Goal: Information Seeking & Learning: Check status

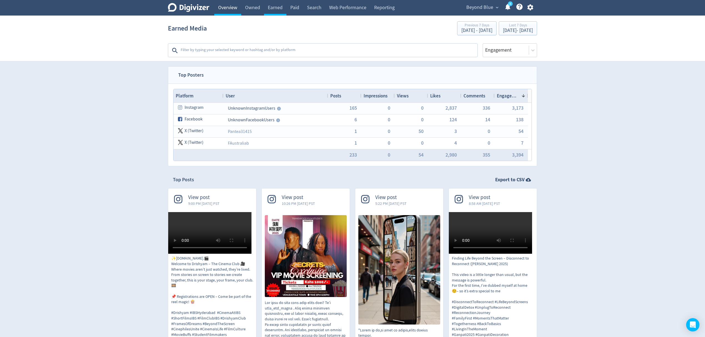
click at [227, 7] on link "Overview" at bounding box center [227, 8] width 27 height 16
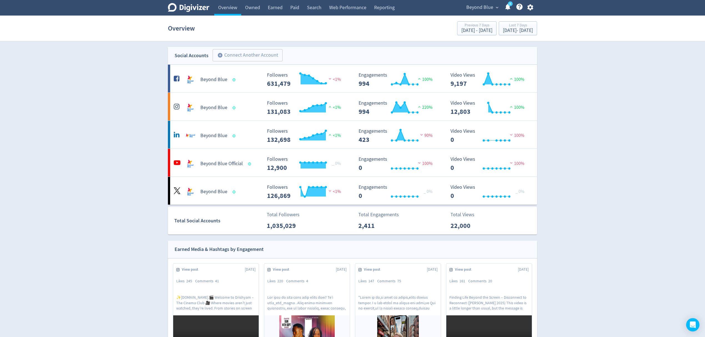
click at [481, 2] on div "Beyond Blue expand_more 5 Help Center - Searchable support on using Digivizer" at bounding box center [498, 8] width 77 height 16
click at [479, 5] on span "Beyond Blue" at bounding box center [479, 7] width 27 height 9
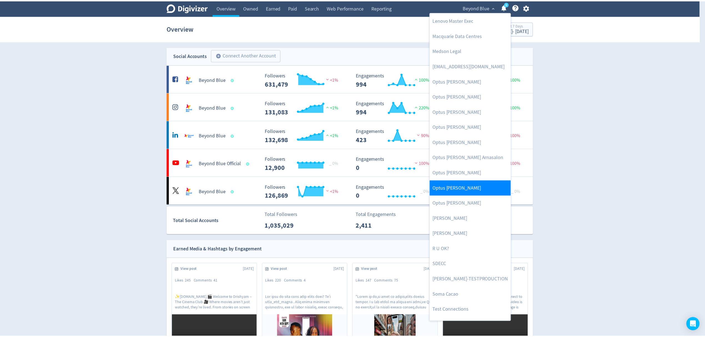
scroll to position [255, 0]
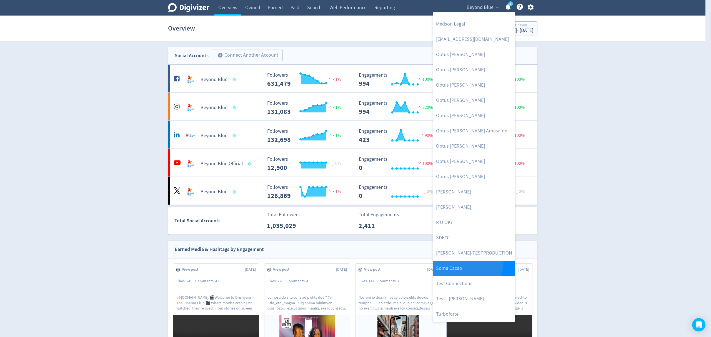
click at [467, 262] on link "Soma Cacao" at bounding box center [474, 268] width 82 height 15
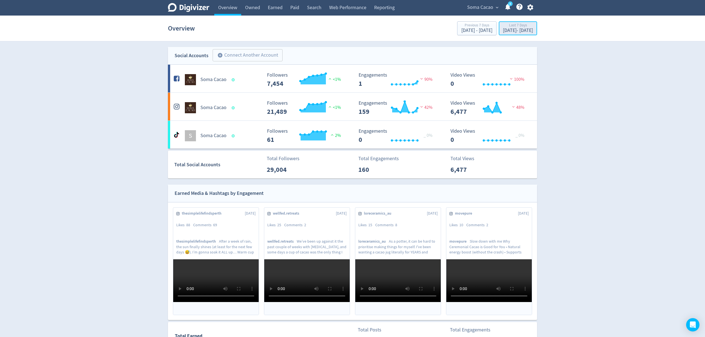
click at [503, 28] on div "Last 7 Days" at bounding box center [518, 25] width 30 height 5
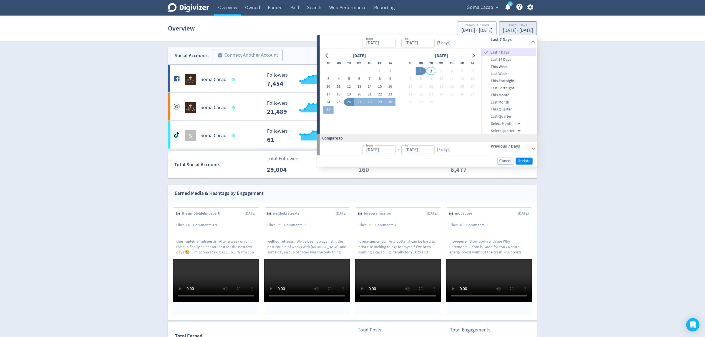
type input "[DATE]"
click at [350, 94] on button "19" at bounding box center [349, 94] width 10 height 8
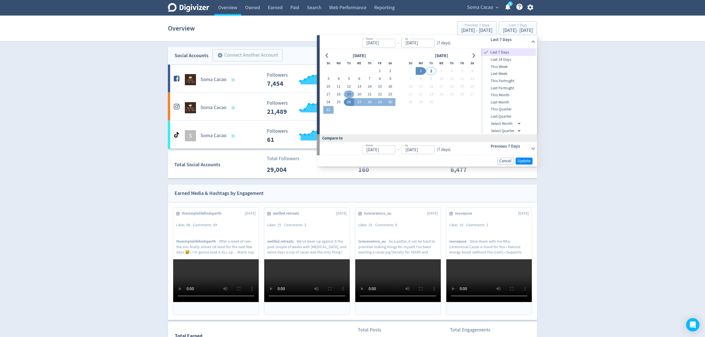
type input "[DATE]"
click at [328, 110] on button "31" at bounding box center [328, 110] width 10 height 8
type input "[DATE]"
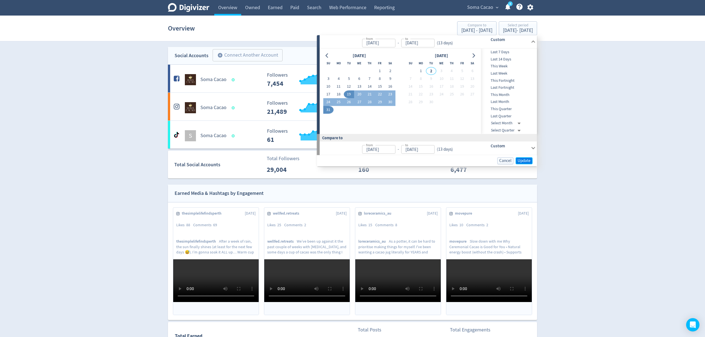
click at [523, 159] on span "Update" at bounding box center [524, 160] width 13 height 4
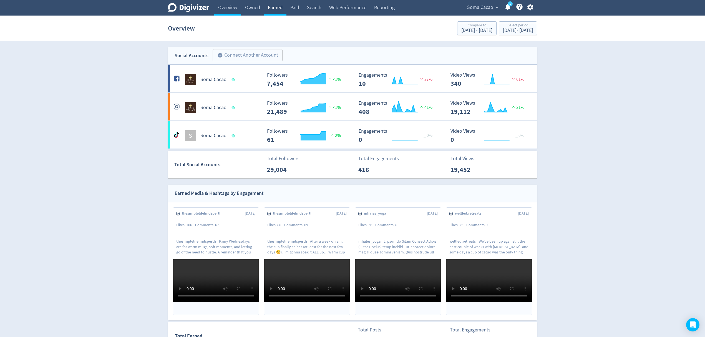
click at [277, 10] on link "Earned" at bounding box center [275, 8] width 22 height 16
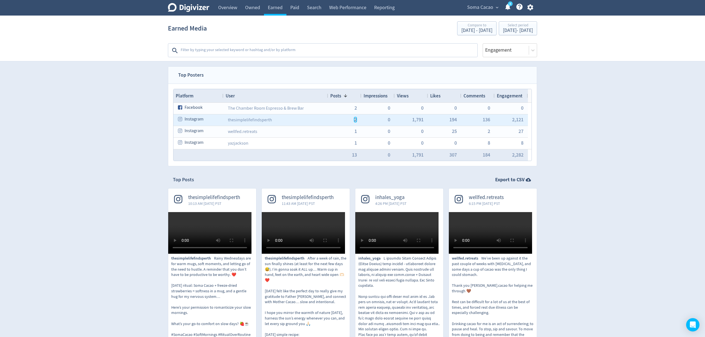
click at [357, 122] on button "2" at bounding box center [355, 120] width 3 height 6
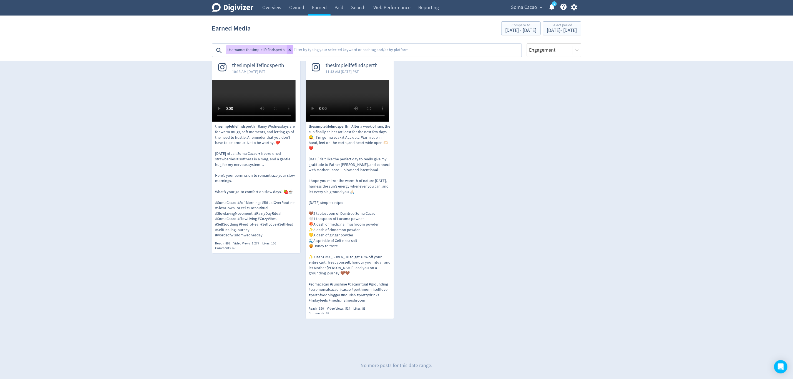
scroll to position [131, 0]
click at [547, 32] on div "[DATE] - [DATE]" at bounding box center [562, 30] width 30 height 5
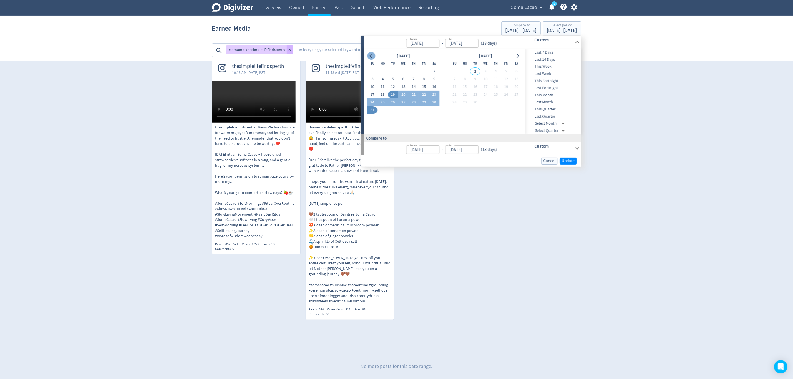
click at [372, 54] on icon "Go to previous month" at bounding box center [371, 56] width 4 height 4
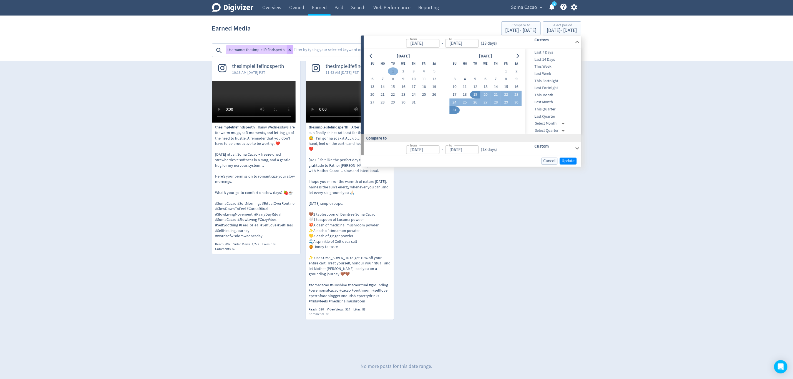
click at [393, 71] on button "1" at bounding box center [393, 71] width 10 height 8
type input "[DATE]"
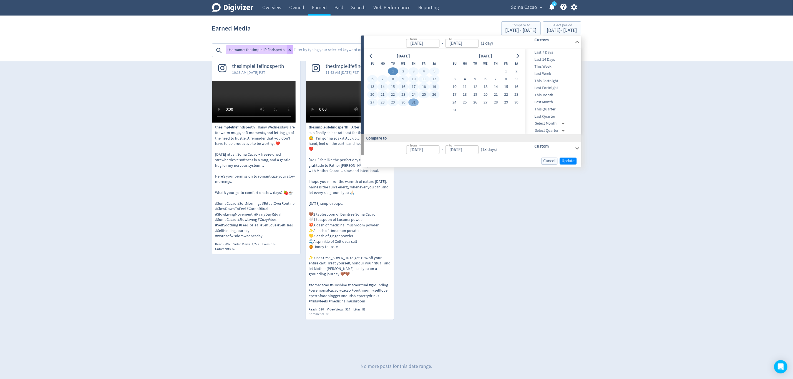
click at [410, 105] on button "31" at bounding box center [414, 103] width 10 height 8
type input "[DATE]"
click at [570, 162] on span "Update" at bounding box center [568, 161] width 13 height 4
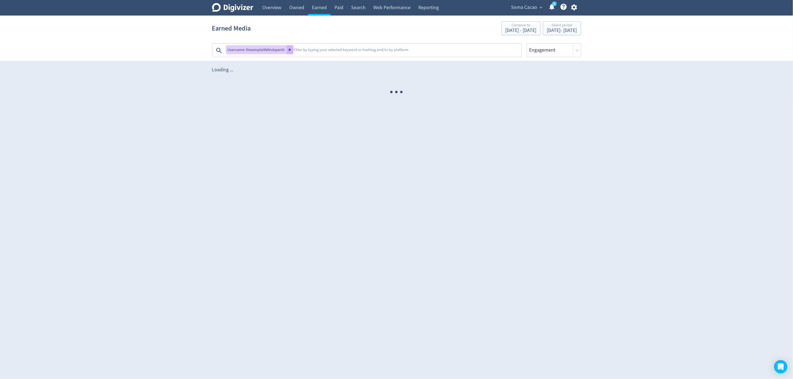
scroll to position [0, 0]
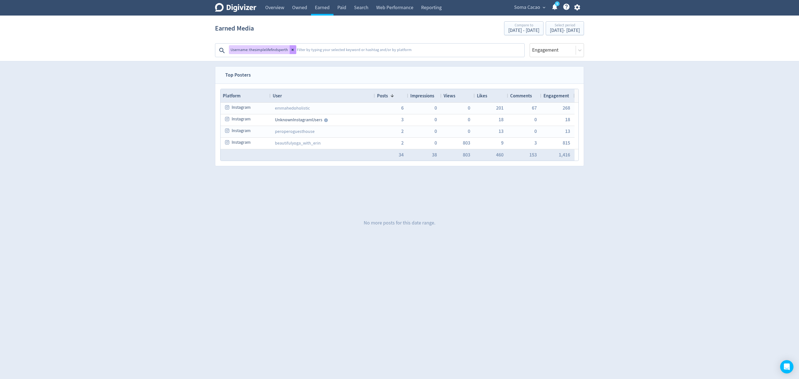
click at [293, 51] on icon at bounding box center [292, 49] width 3 height 3
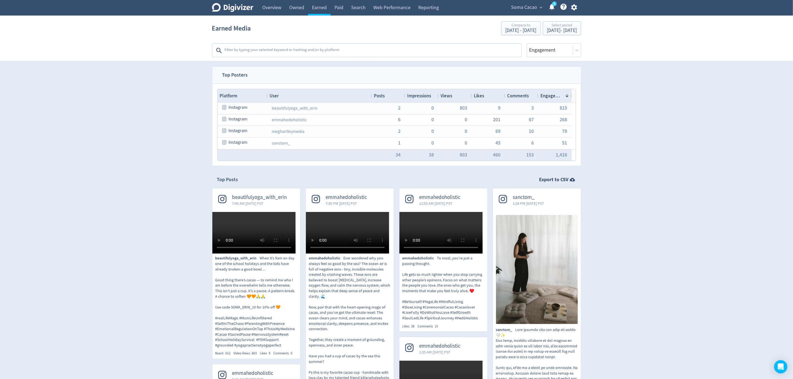
click at [385, 94] on div "Posts" at bounding box center [388, 95] width 29 height 11
click at [422, 93] on span "Impressions" at bounding box center [419, 96] width 24 height 6
click at [447, 93] on span "Views" at bounding box center [447, 96] width 12 height 6
click at [481, 96] on span "Likes" at bounding box center [479, 96] width 10 height 6
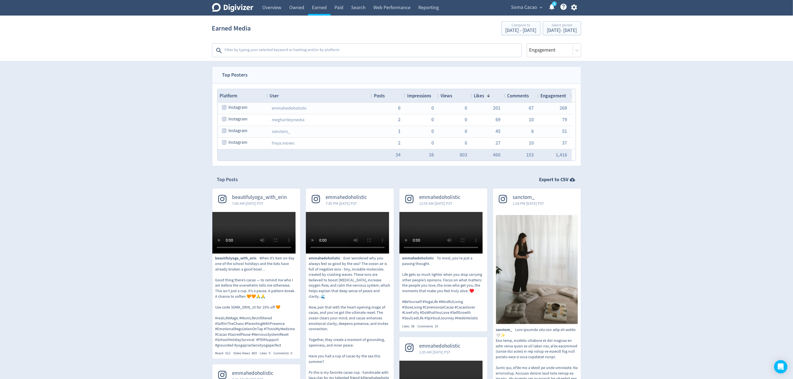
click at [452, 98] on span "Views" at bounding box center [447, 96] width 12 height 6
click at [452, 98] on span at bounding box center [455, 96] width 7 height 4
click at [280, 145] on link "yazjackson" at bounding box center [282, 146] width 21 height 6
click at [399, 146] on span "2" at bounding box center [399, 145] width 2 height 5
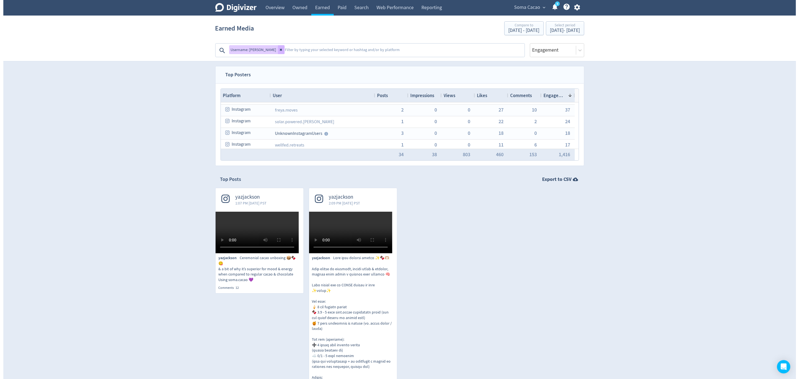
scroll to position [0, 0]
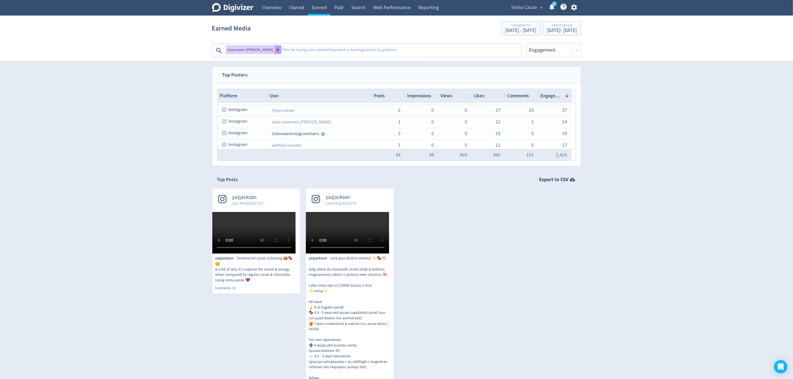
click at [276, 50] on icon at bounding box center [277, 49] width 3 height 3
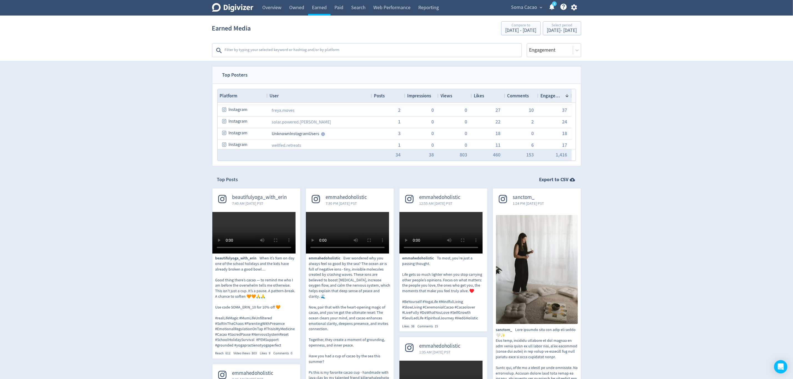
click at [575, 8] on icon "button" at bounding box center [573, 7] width 7 height 7
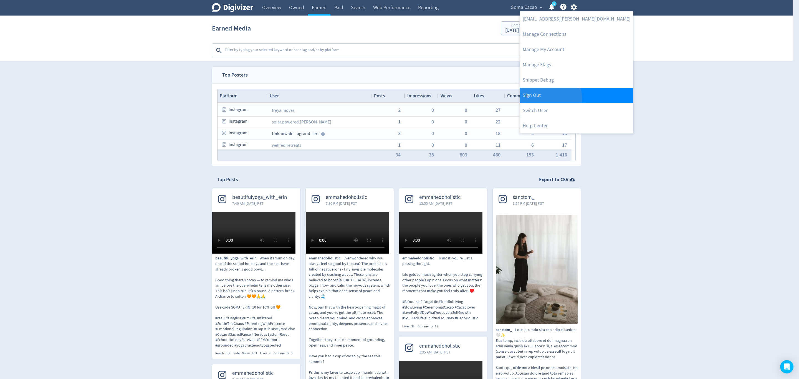
click at [537, 99] on link "Sign Out" at bounding box center [576, 95] width 113 height 15
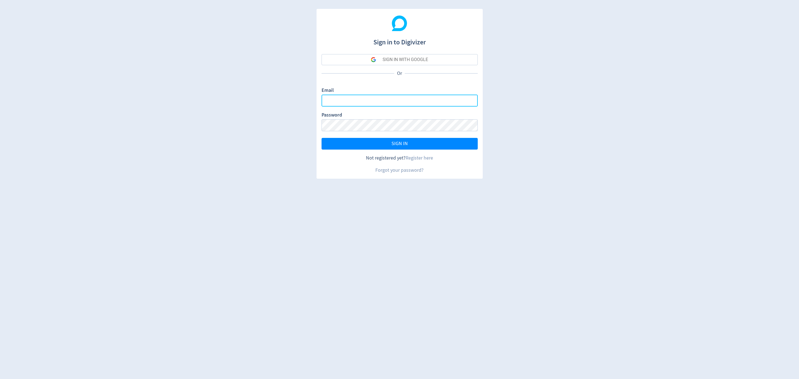
type input "[EMAIL_ADDRESS][PERSON_NAME][DOMAIN_NAME]"
